Goal: Task Accomplishment & Management: Complete application form

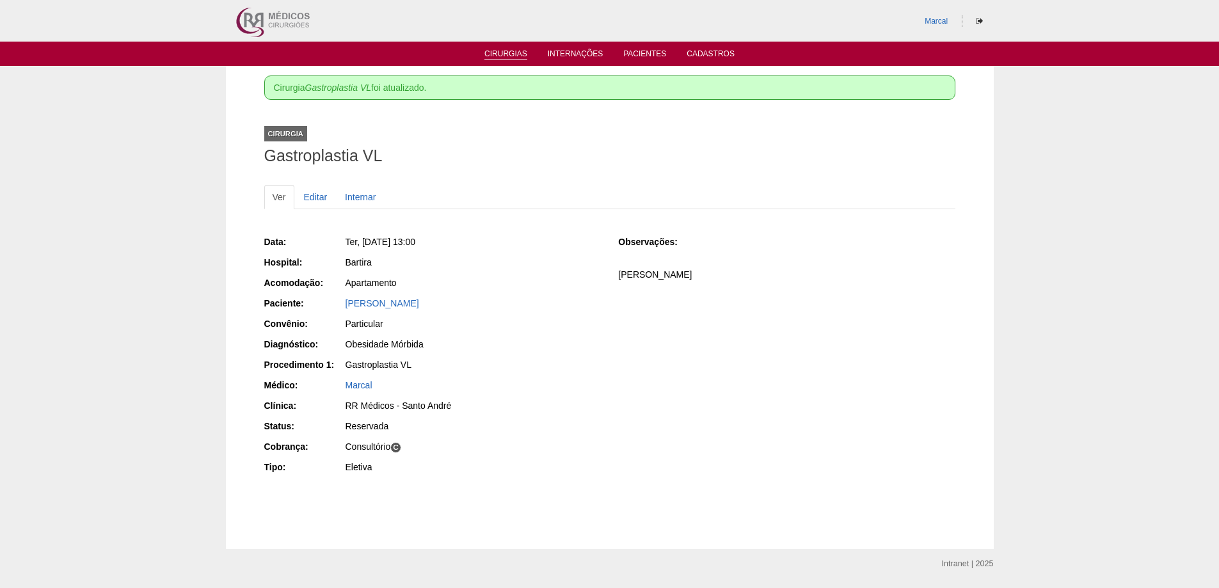
click at [509, 54] on link "Cirurgias" at bounding box center [505, 54] width 43 height 11
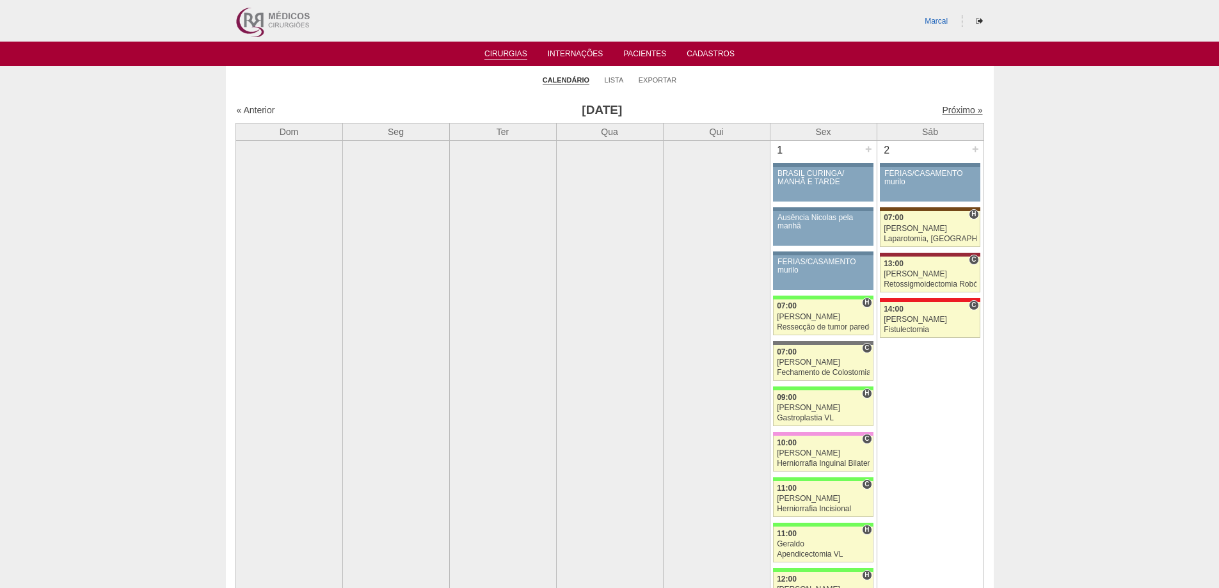
click at [950, 111] on link "Próximo »" at bounding box center [962, 110] width 40 height 10
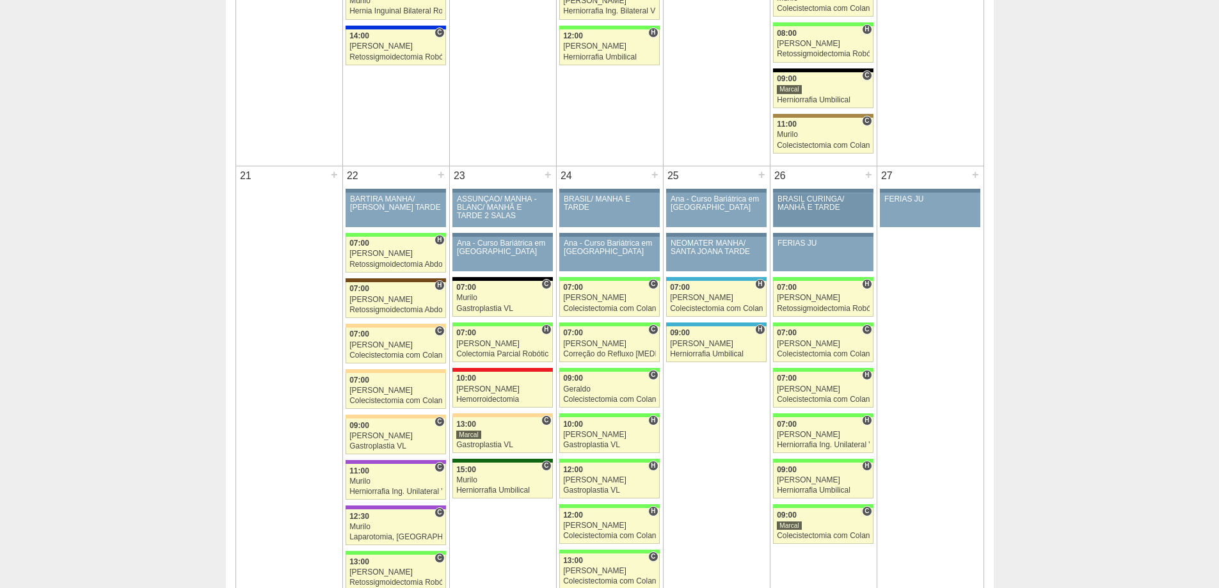
scroll to position [1792, 0]
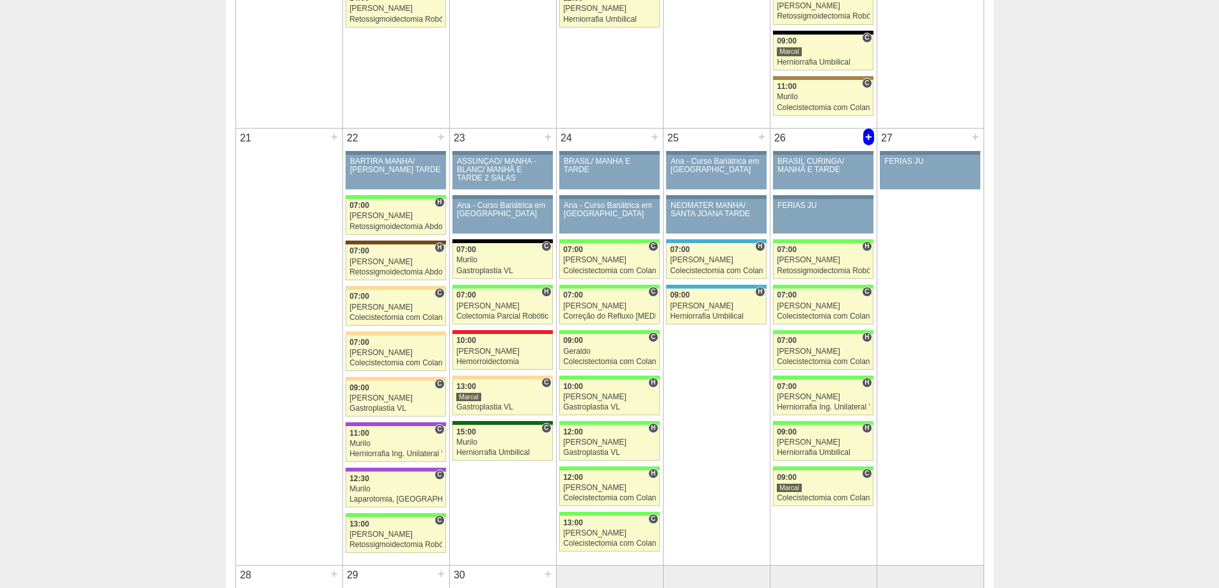
click at [866, 136] on div "+" at bounding box center [868, 137] width 11 height 17
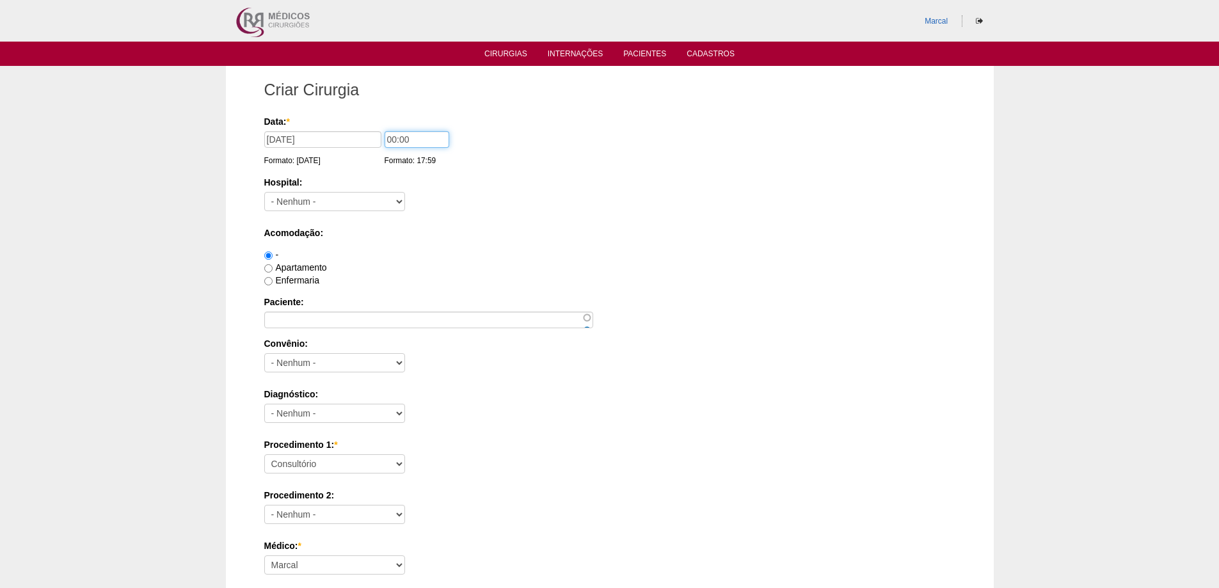
click at [393, 140] on input "00:00" at bounding box center [417, 139] width 65 height 17
type input "10:00"
click at [399, 202] on select "- Nenhum - 9 de Julho Albert Einstein Alvorada América Assunção Bartira Benefic…" at bounding box center [334, 201] width 141 height 19
select select "8"
click at [264, 192] on select "- Nenhum - 9 de Julho Albert Einstein Alvorada América Assunção Bartira Benefic…" at bounding box center [334, 201] width 141 height 19
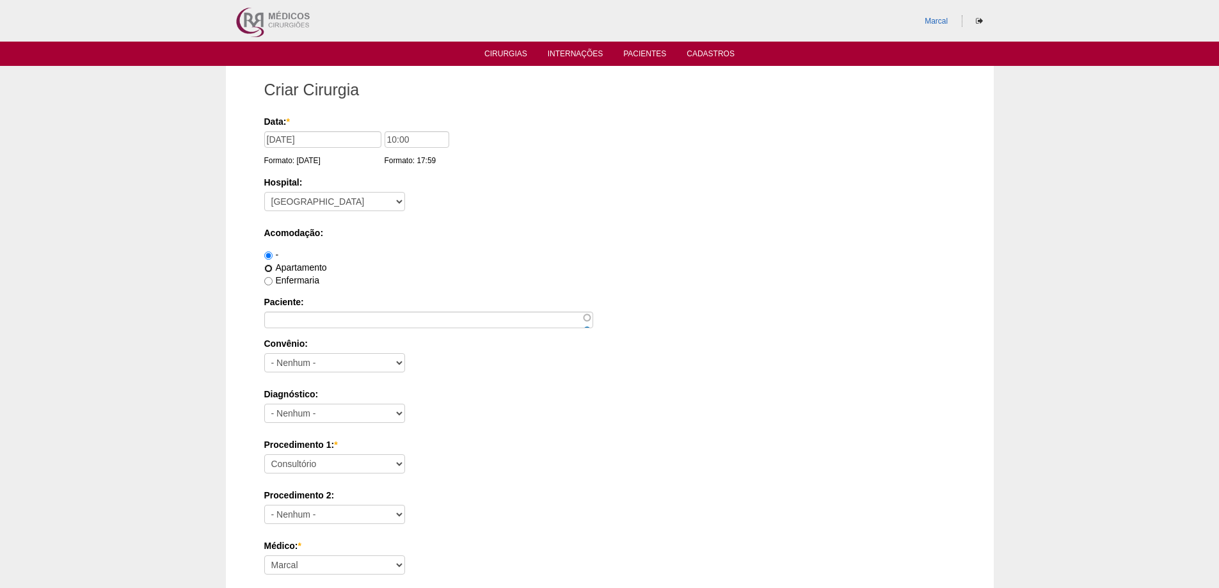
click at [268, 269] on input "Apartamento" at bounding box center [268, 268] width 8 height 8
radio input "true"
click at [282, 325] on input "Paciente:" at bounding box center [428, 320] width 329 height 17
type input "Mayla Ferrari Felici"
click at [399, 362] on select "- Nenhum - Abet Afresp Allianz Amil Blue Life Caasp Cabesp Caixa de Pensões Car…" at bounding box center [334, 362] width 141 height 19
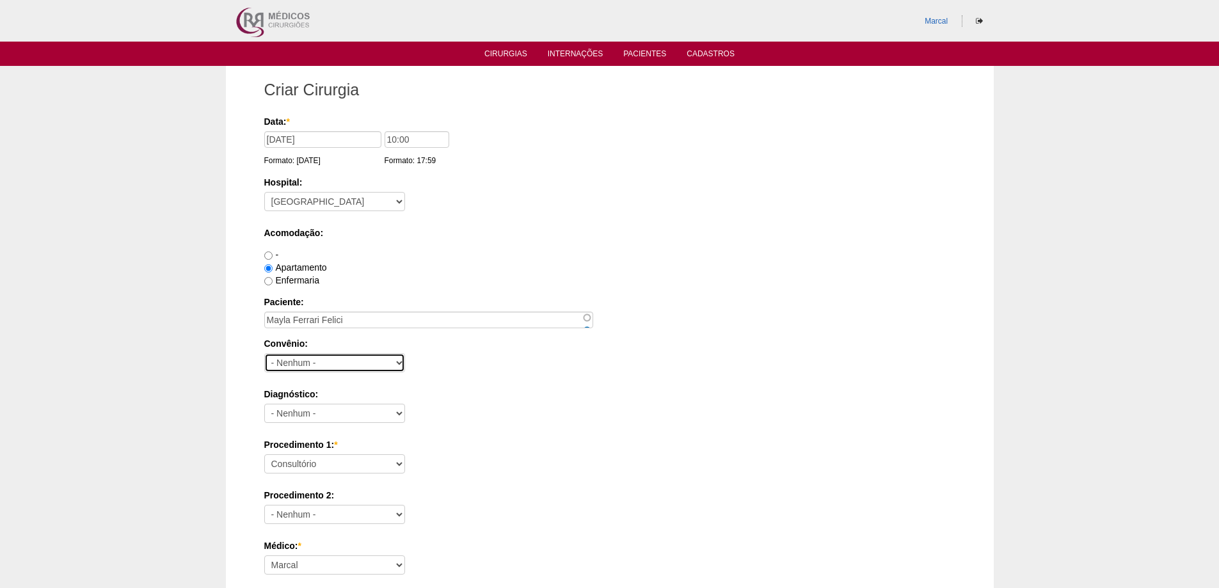
select select "25"
click at [264, 353] on select "- Nenhum - Abet Afresp Allianz Amil Blue Life Caasp Cabesp Caixa de Pensões Car…" at bounding box center [334, 362] width 141 height 19
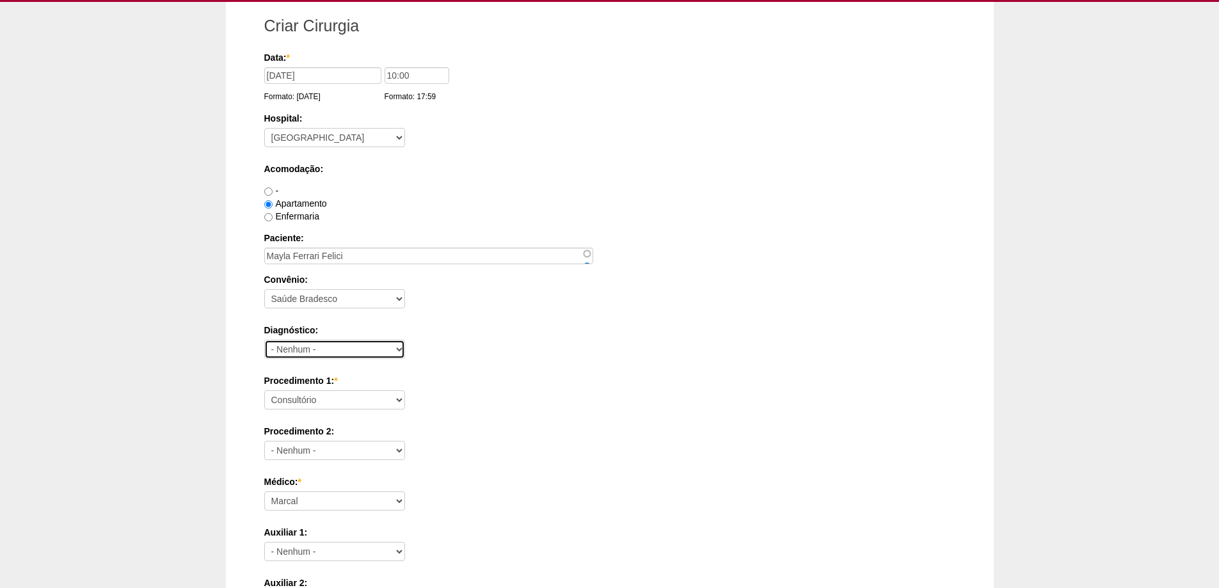
click at [397, 349] on select "- Nenhum - Abdome Agudo Abscesso Hepático Abscesso Perianal Abscesso Peritoneal…" at bounding box center [334, 349] width 141 height 19
select select "3707"
click at [264, 340] on select "- Nenhum - Abdome Agudo Abscesso Hepático Abscesso Perianal Abscesso Peritoneal…" at bounding box center [334, 349] width 141 height 19
click at [399, 401] on select "Consultório Abscesso Hepático - Drenagem Abscesso perianal Amputação Abdômino P…" at bounding box center [334, 399] width 141 height 19
select select "3710"
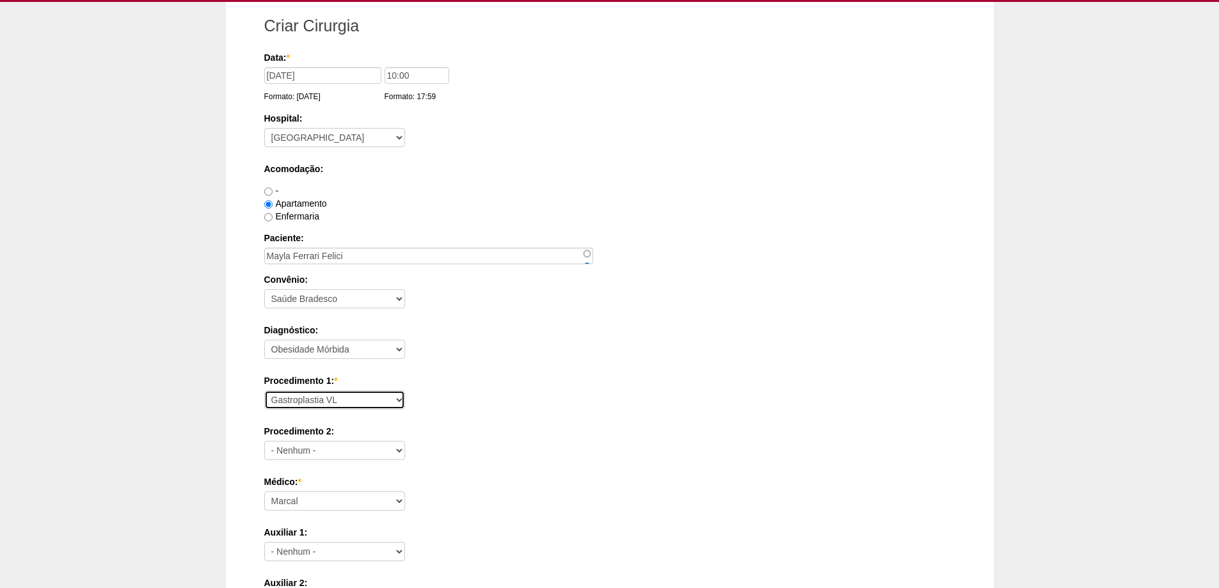
click at [264, 390] on select "Consultório Abscesso Hepático - Drenagem Abscesso perianal Amputação Abdômino P…" at bounding box center [334, 399] width 141 height 19
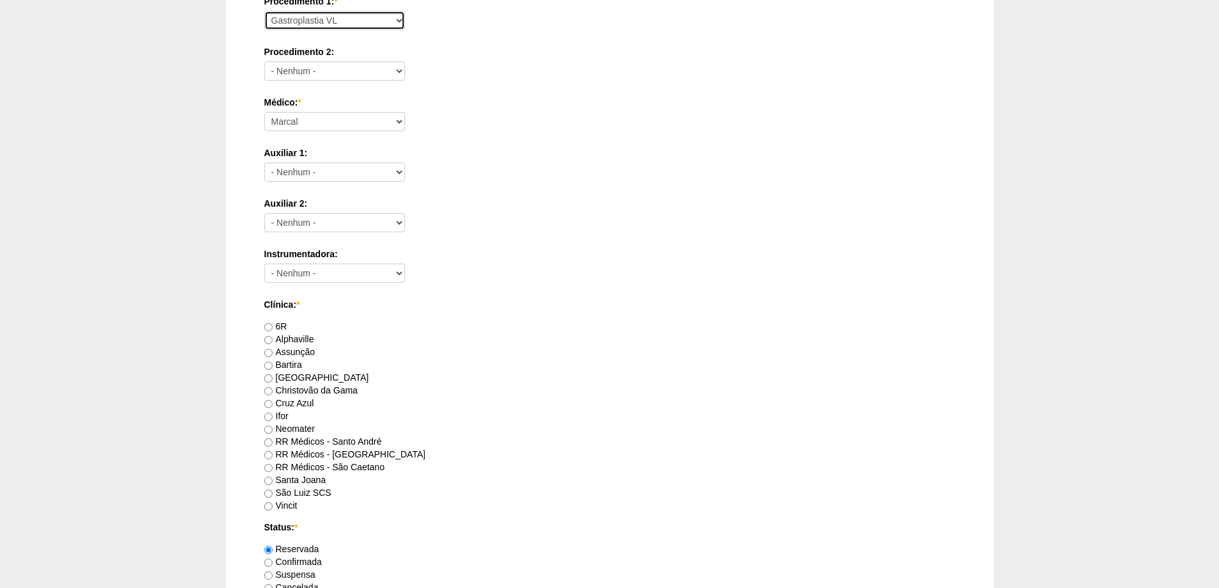
scroll to position [512, 0]
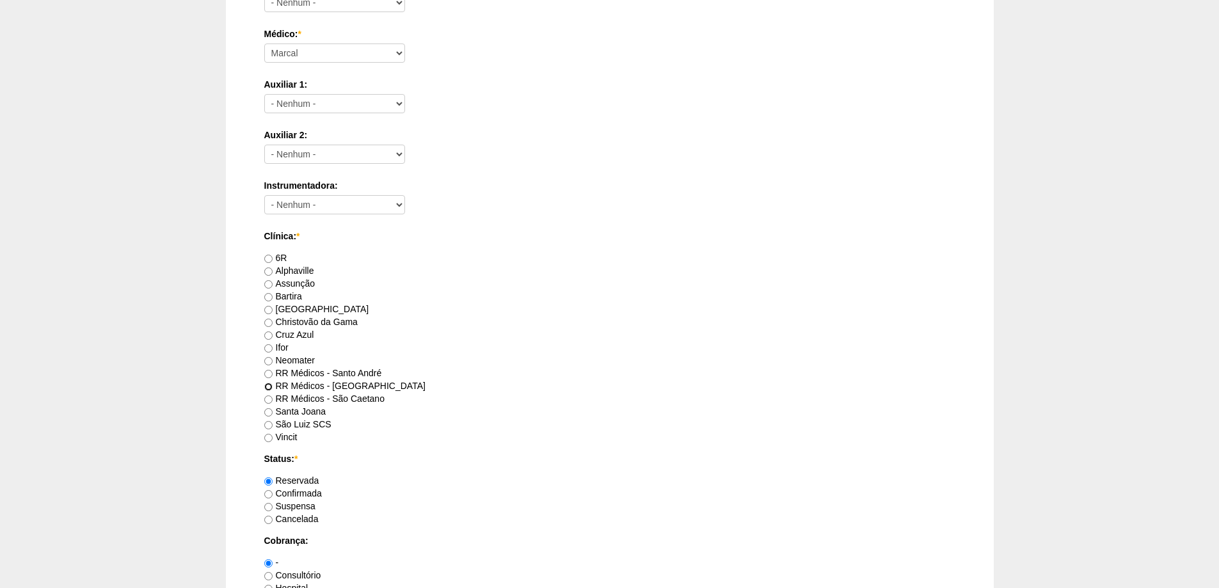
click at [265, 387] on input "RR Médicos - [GEOGRAPHIC_DATA]" at bounding box center [268, 387] width 8 height 8
radio input "true"
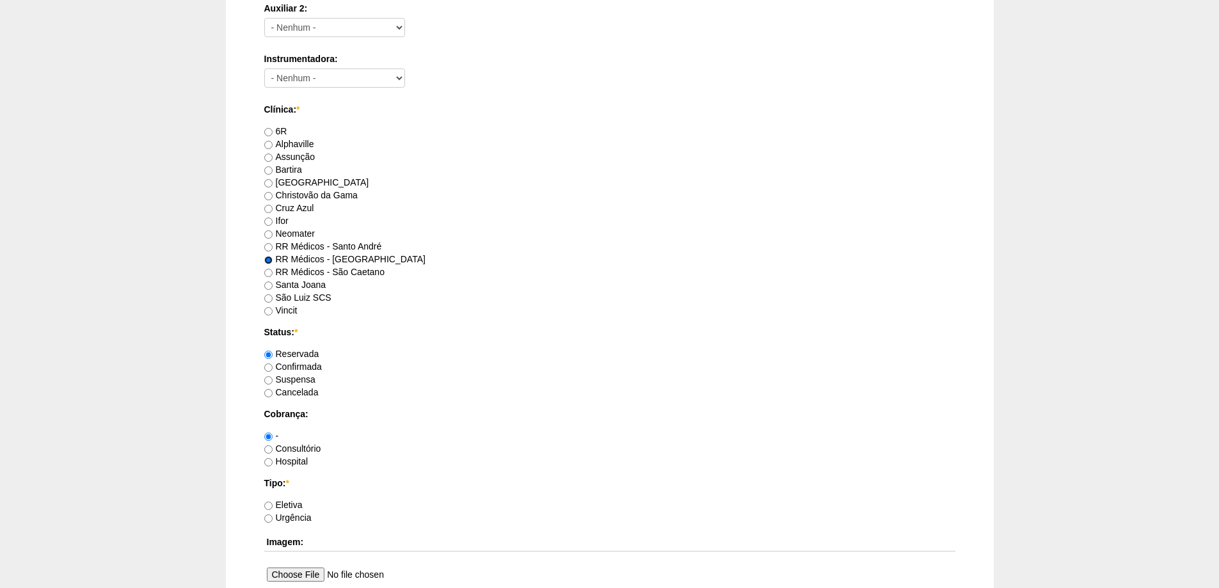
scroll to position [640, 0]
click at [270, 448] on input "Consultório" at bounding box center [268, 448] width 8 height 8
radio input "true"
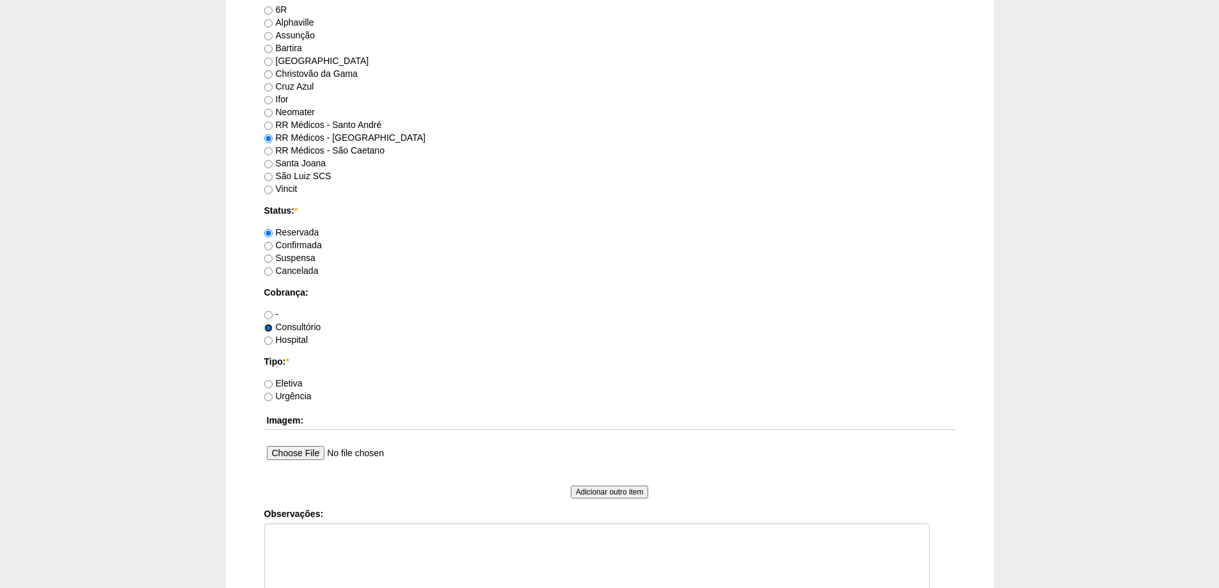
scroll to position [832, 0]
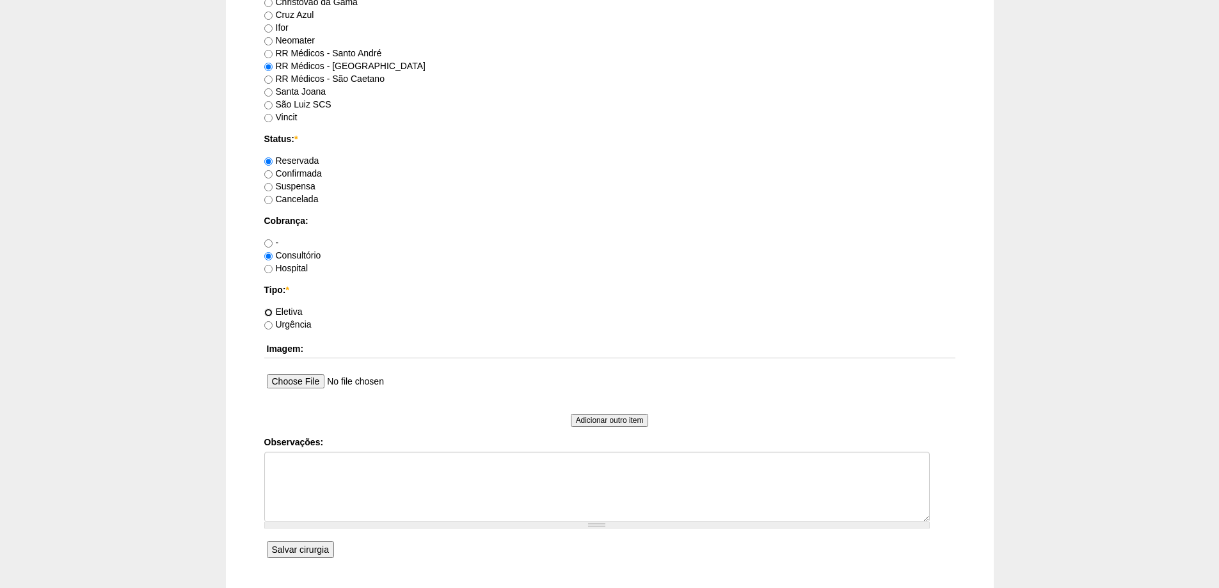
click at [267, 314] on input "Eletiva" at bounding box center [268, 312] width 8 height 8
radio input "true"
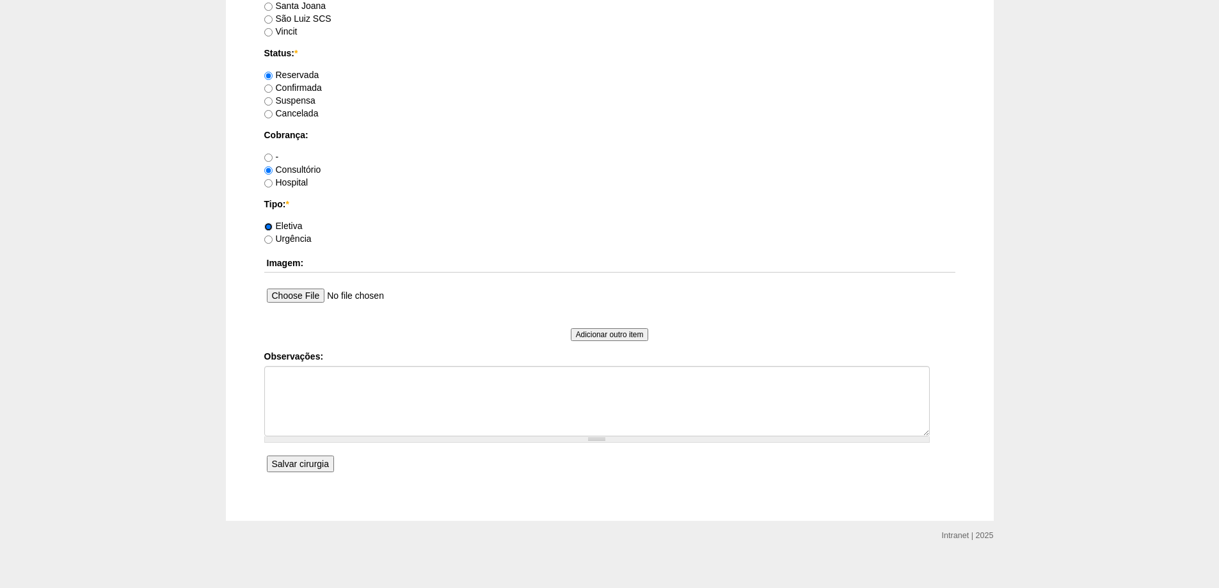
scroll to position [928, 0]
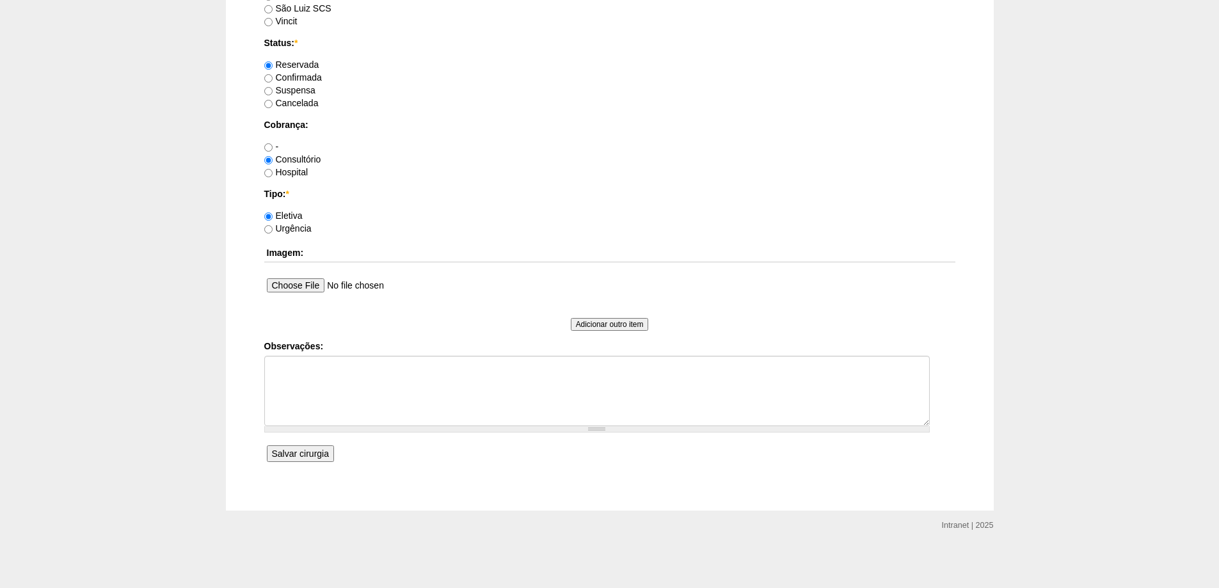
click at [296, 451] on input "Salvar cirurgia" at bounding box center [300, 453] width 67 height 17
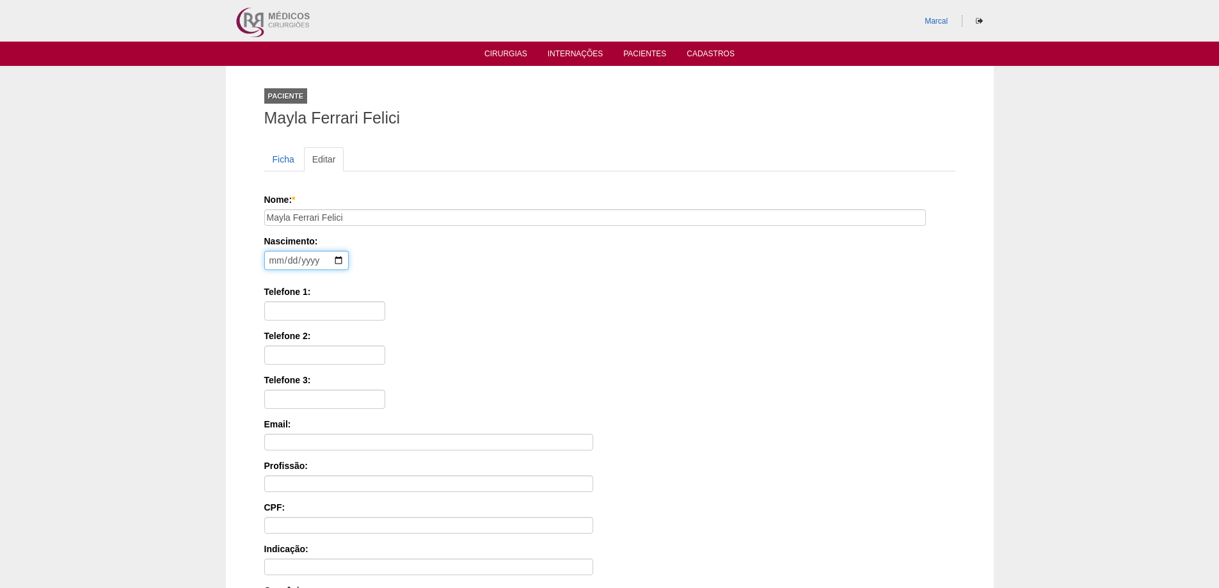
click at [277, 260] on input "date" at bounding box center [306, 260] width 84 height 19
type input "[DATE]"
click at [282, 314] on input "Telefone 1:" at bounding box center [324, 310] width 121 height 19
type input "11 97636 18931"
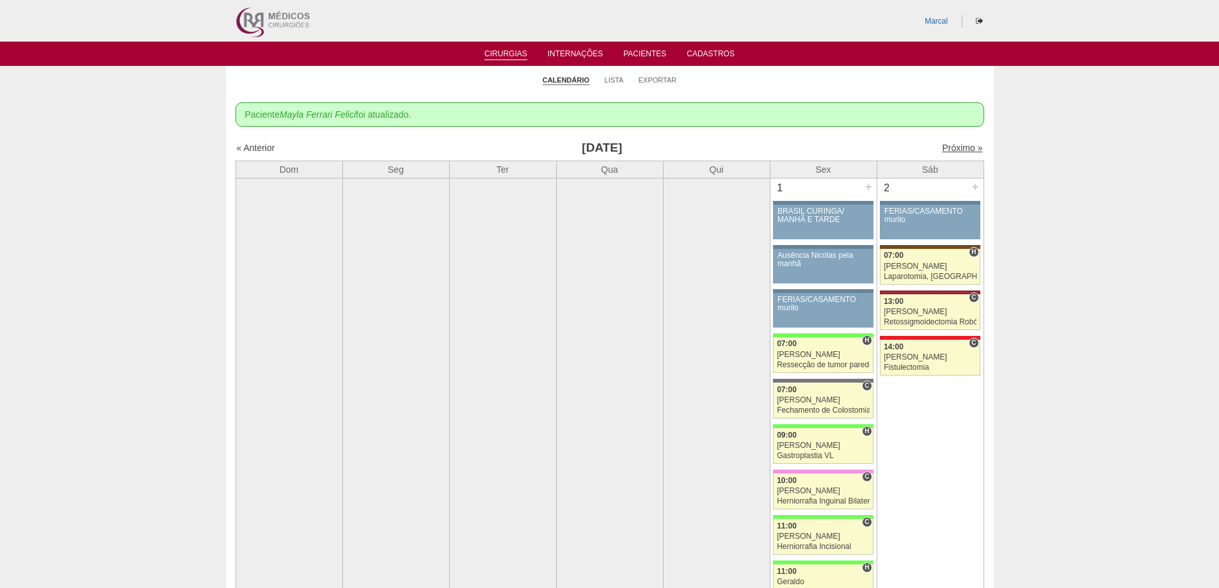
click at [948, 148] on link "Próximo »" at bounding box center [962, 148] width 40 height 10
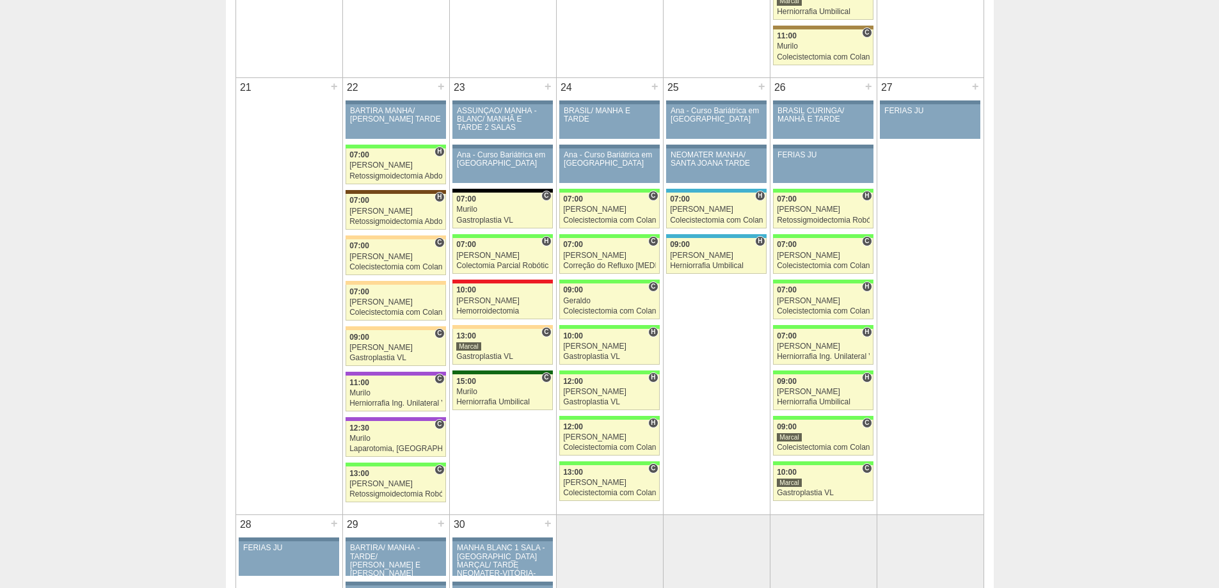
scroll to position [1856, 0]
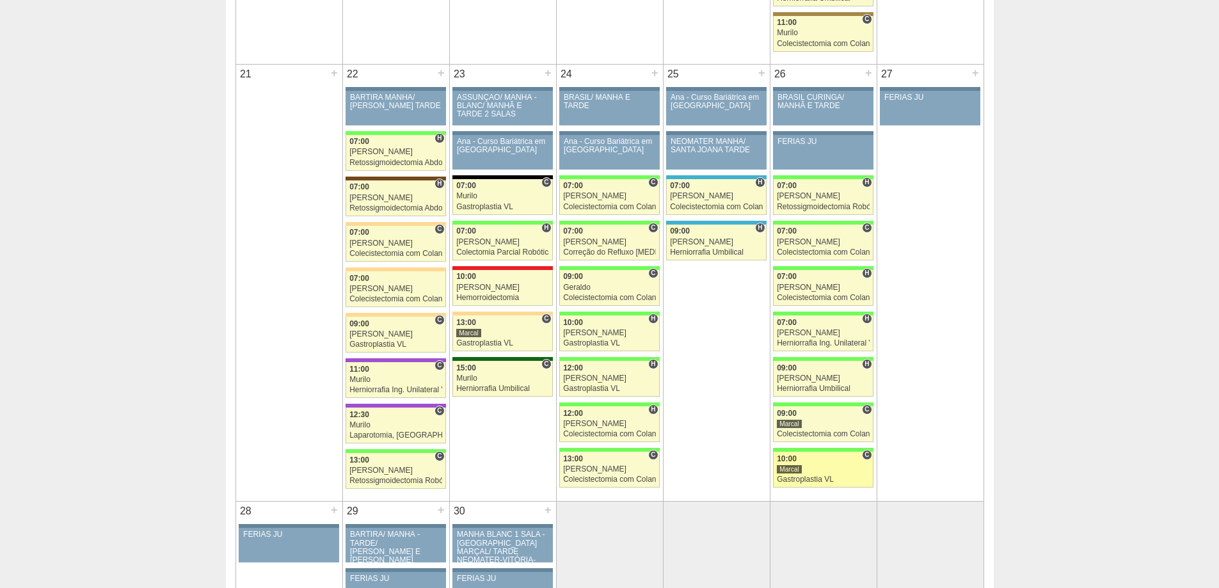
click at [816, 477] on div "Gastroplastia VL" at bounding box center [823, 479] width 93 height 8
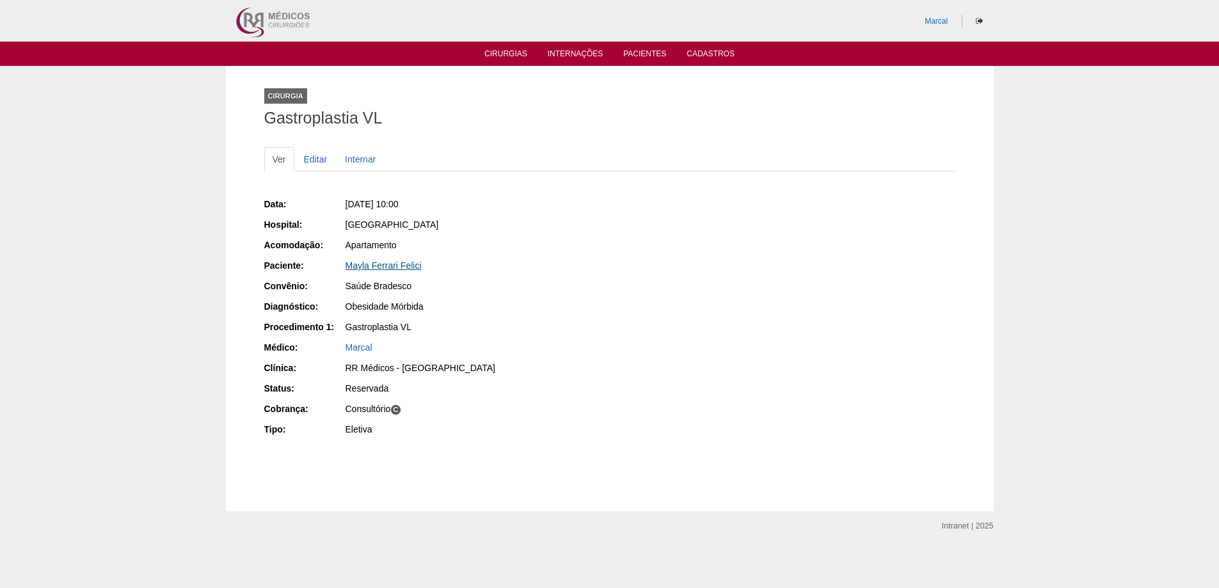
click at [368, 264] on link "Mayla Ferrari Felici" at bounding box center [384, 265] width 76 height 10
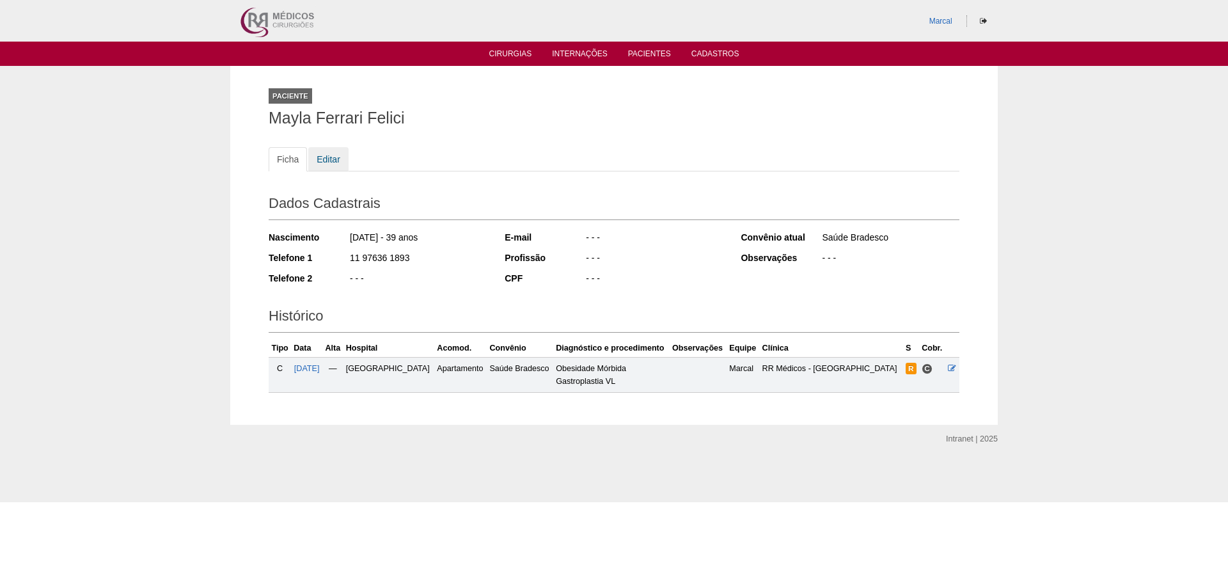
click at [333, 160] on link "Editar" at bounding box center [328, 159] width 40 height 24
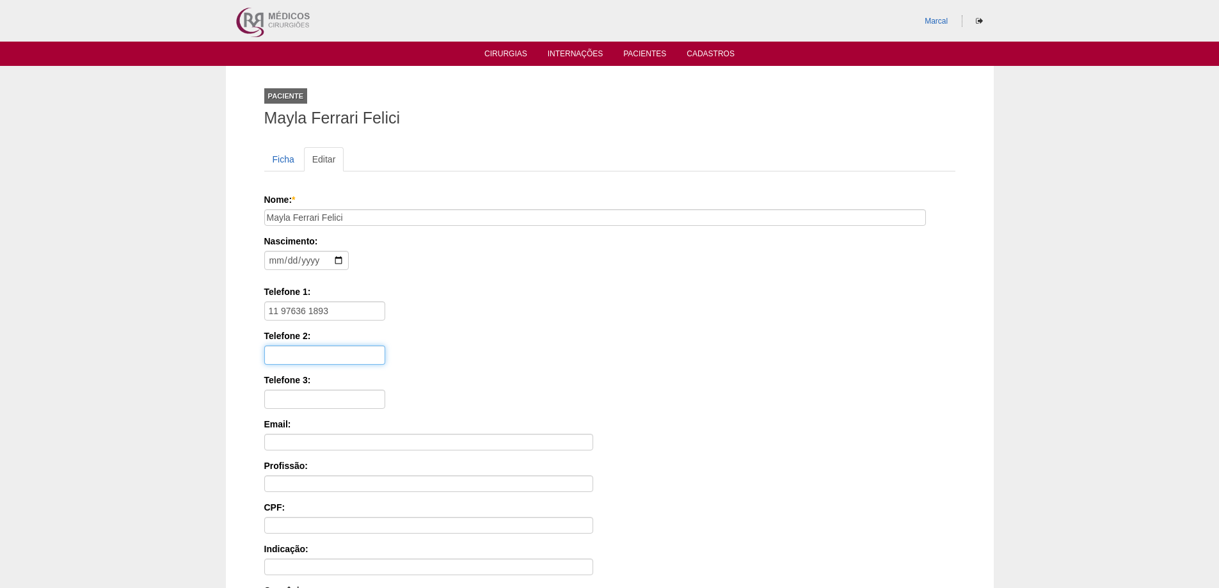
click at [288, 358] on input "Telefone 2:" at bounding box center [324, 355] width 121 height 19
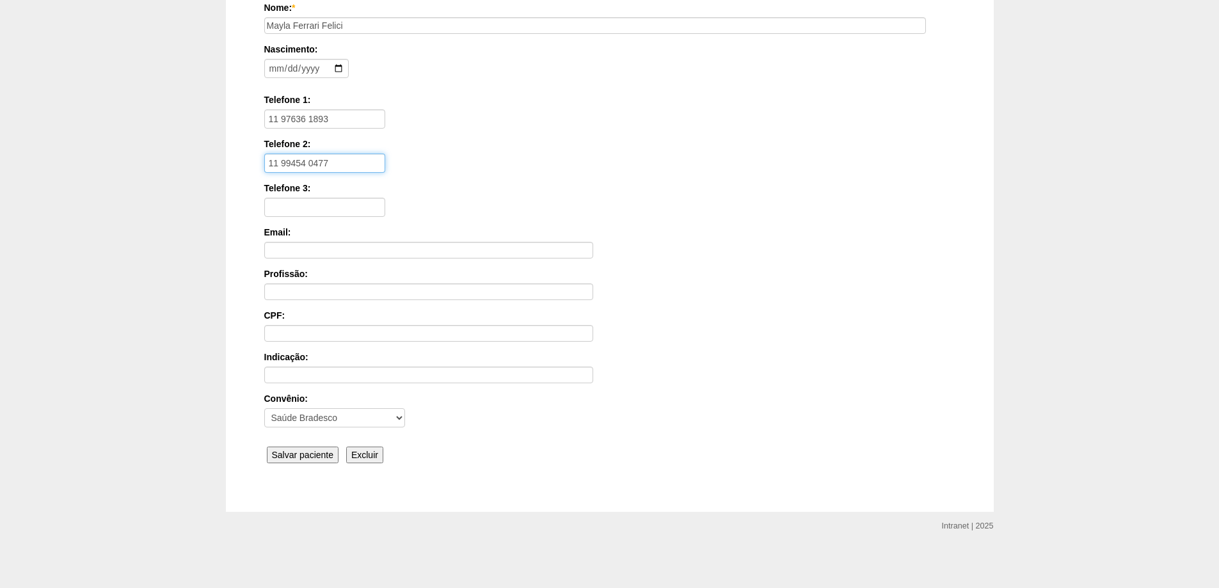
scroll to position [193, 0]
type input "11 99454 0477"
click at [302, 454] on input "Salvar paciente" at bounding box center [303, 453] width 72 height 17
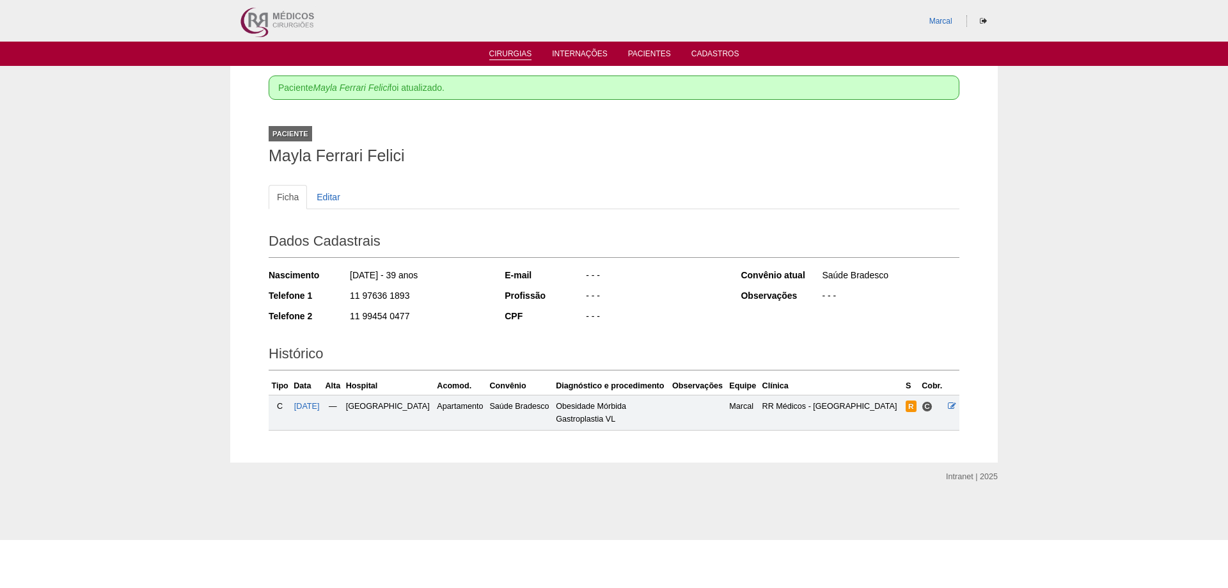
click at [520, 50] on link "Cirurgias" at bounding box center [510, 54] width 43 height 11
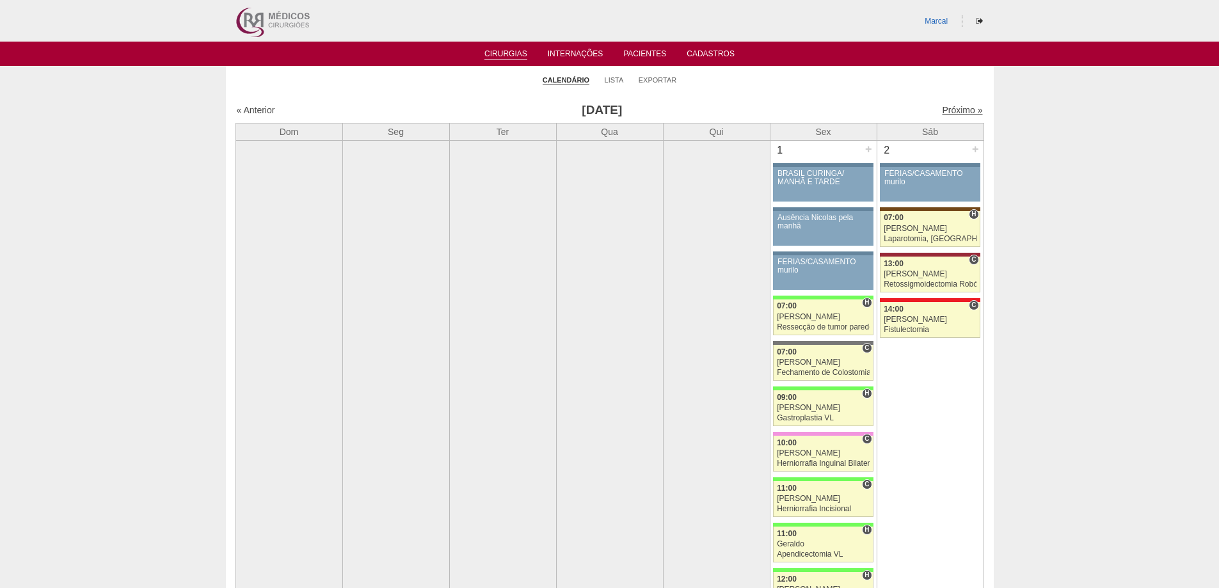
click at [961, 107] on link "Próximo »" at bounding box center [962, 110] width 40 height 10
